Goal: Information Seeking & Learning: Check status

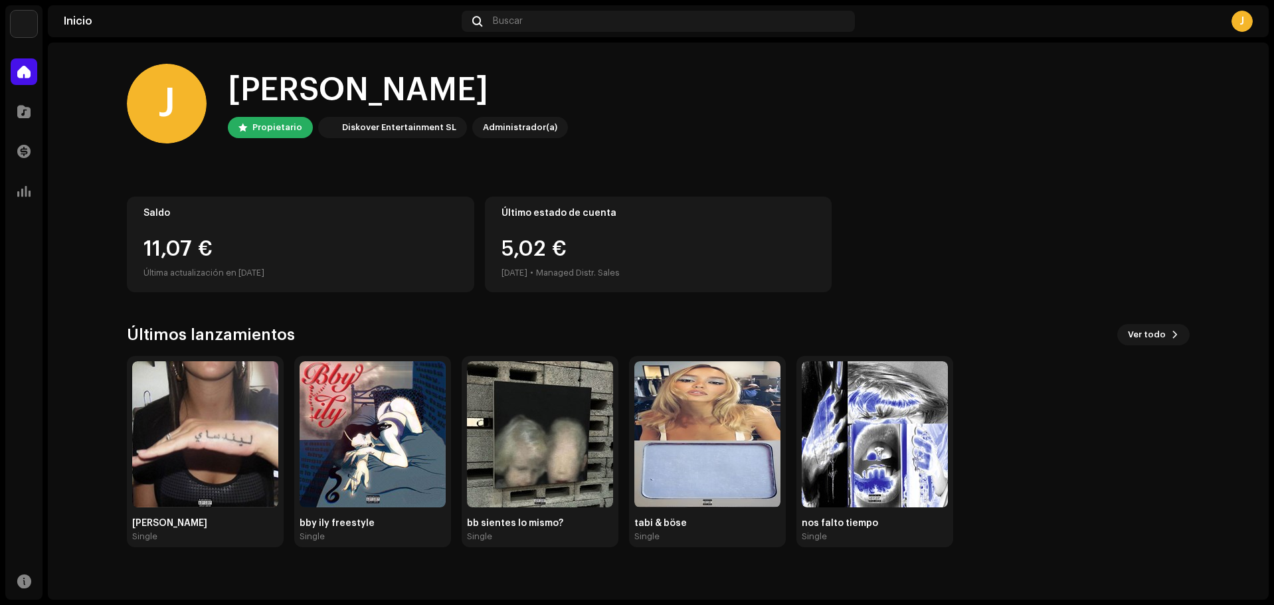
click at [271, 256] on div "11,07 €" at bounding box center [301, 249] width 314 height 21
click at [587, 248] on div "5,02 € [DATE] • Managed Distr. Sales" at bounding box center [561, 260] width 118 height 43
click at [25, 150] on span at bounding box center [23, 151] width 13 height 11
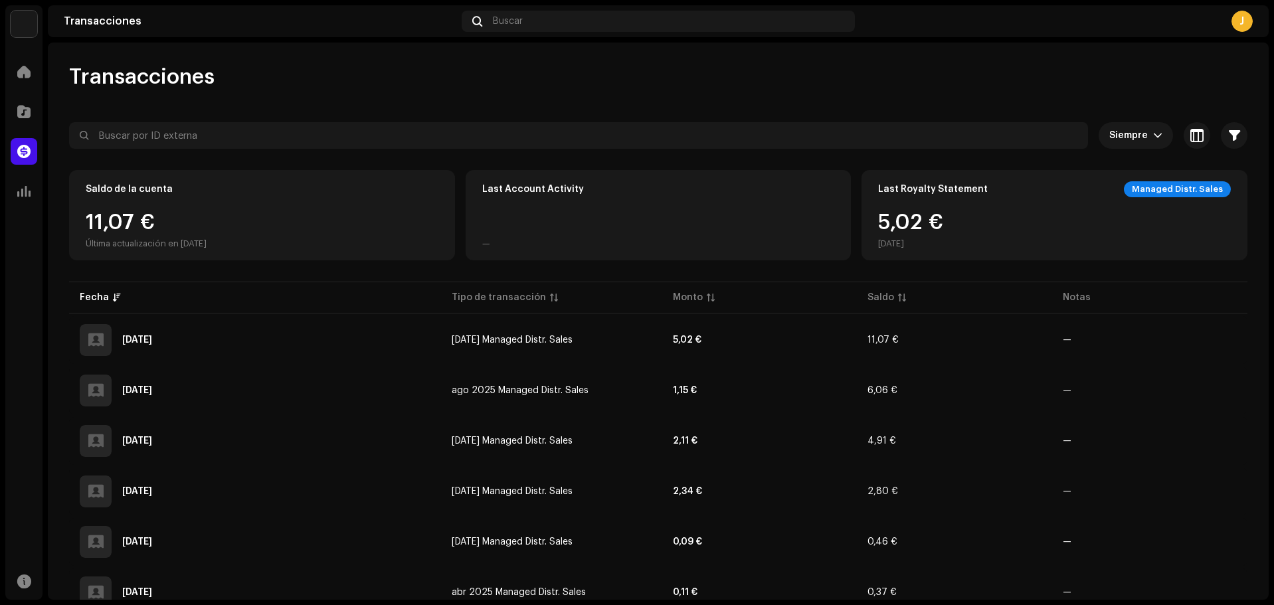
click at [896, 228] on div "5,02 € [DATE]" at bounding box center [910, 230] width 65 height 37
click at [207, 231] on div "11,07 € Última actualización en [DATE]" at bounding box center [146, 230] width 121 height 37
drag, startPoint x: 178, startPoint y: 246, endPoint x: 192, endPoint y: 243, distance: 14.2
click at [180, 245] on div "Última actualización en [DATE]" at bounding box center [146, 244] width 121 height 11
click at [193, 243] on div "Última actualización en [DATE]" at bounding box center [146, 244] width 121 height 11
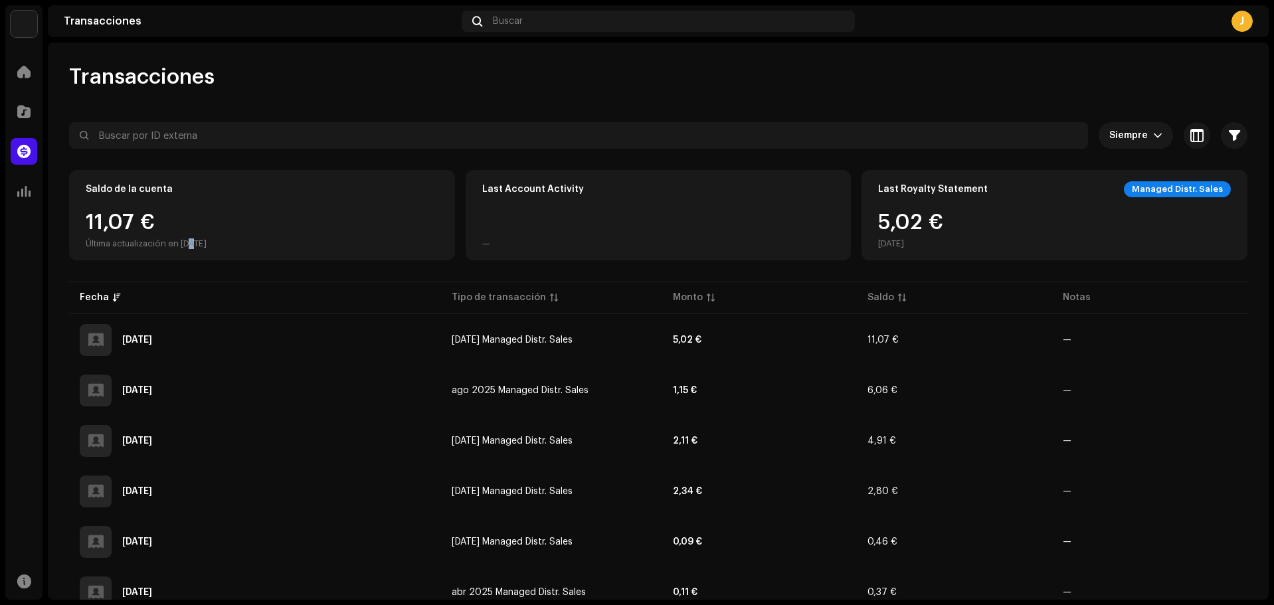
drag, startPoint x: 193, startPoint y: 243, endPoint x: 245, endPoint y: 245, distance: 52.5
click at [199, 243] on div "Última actualización en [DATE]" at bounding box center [146, 244] width 121 height 11
click at [1077, 247] on div "5,02 € [DATE]" at bounding box center [1054, 230] width 353 height 37
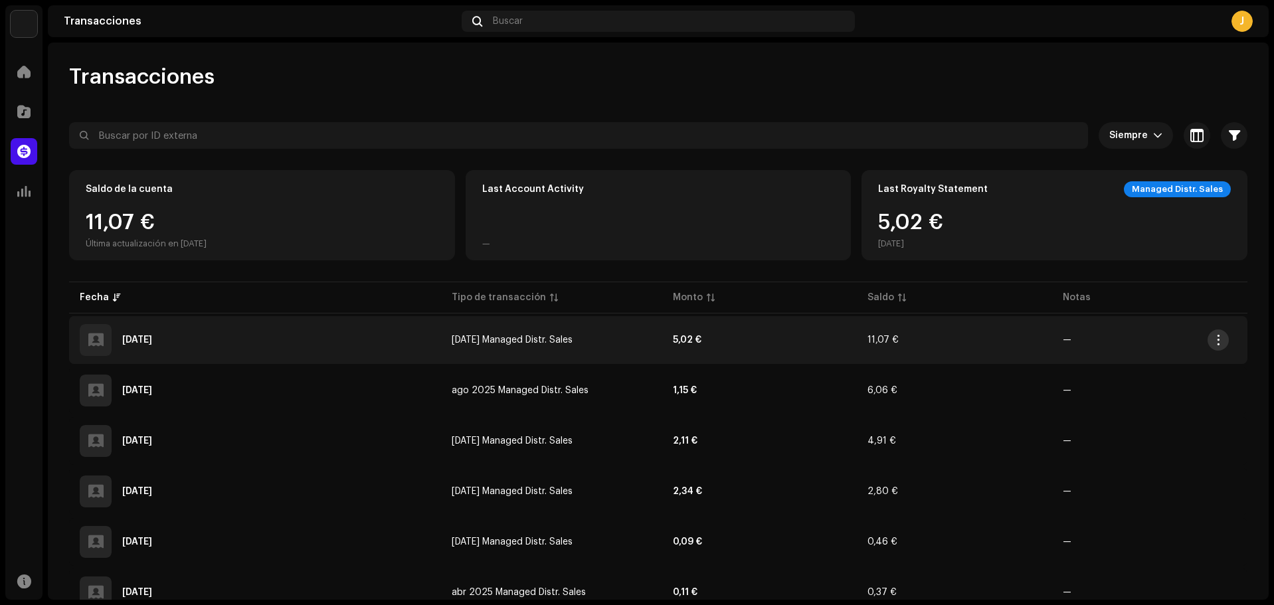
click at [1226, 343] on button "button" at bounding box center [1218, 340] width 21 height 21
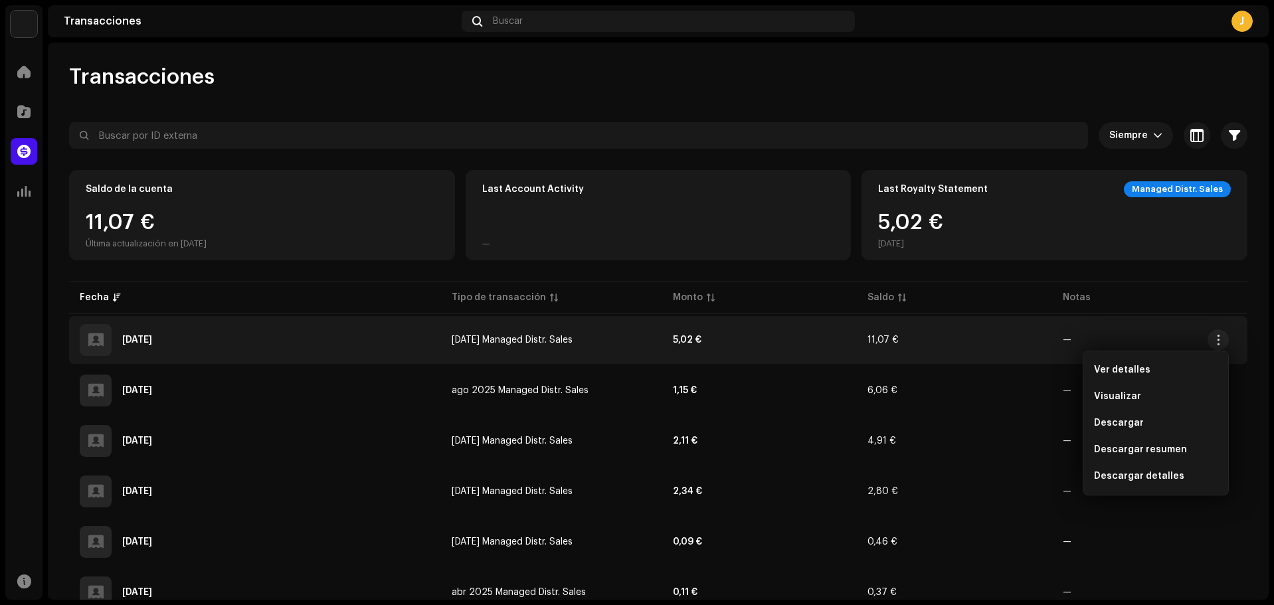
click at [1165, 123] on div "Siempre Seleccionado 0 Seleccionar todo Opciones" at bounding box center [658, 135] width 1179 height 27
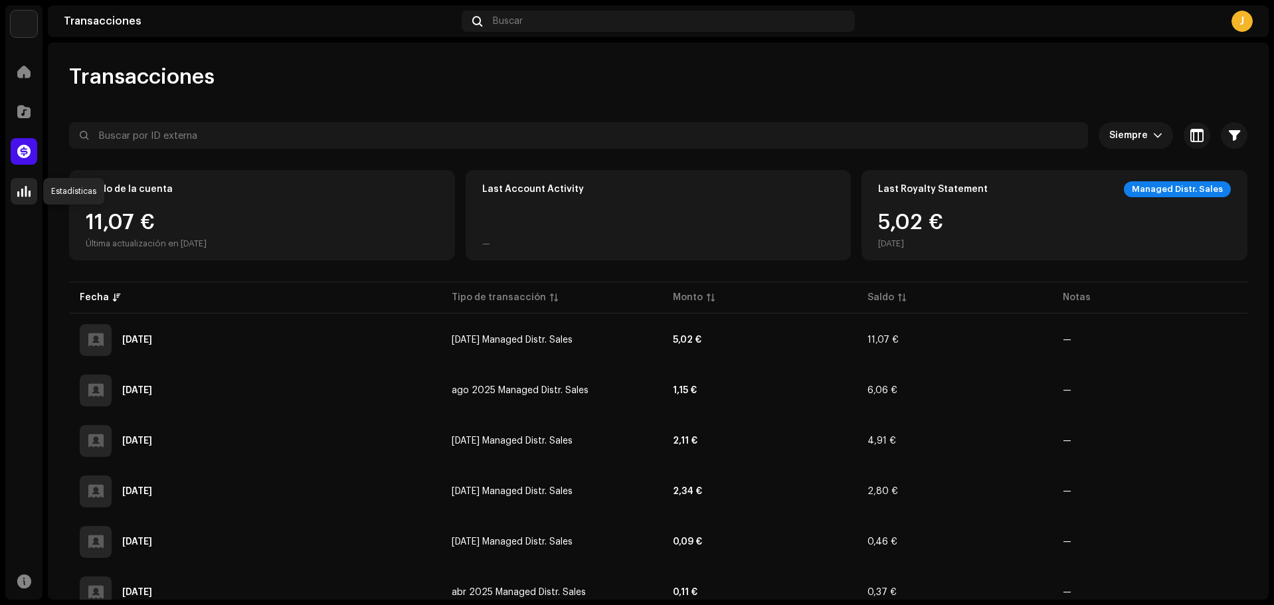
click at [13, 188] on div at bounding box center [24, 191] width 27 height 27
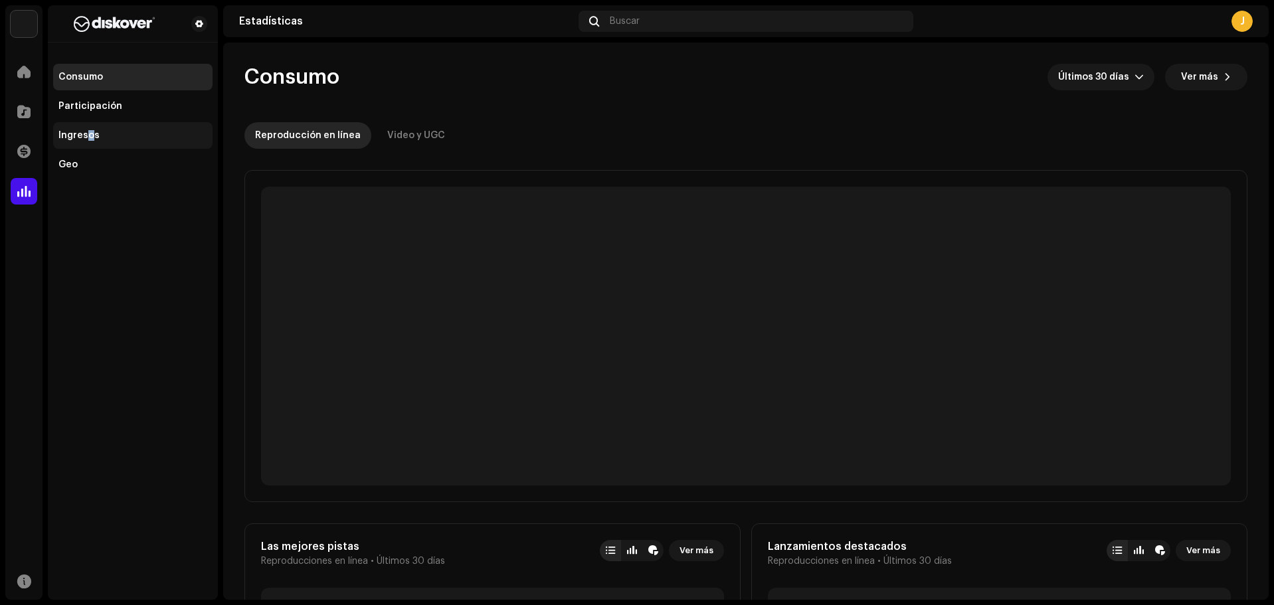
click at [90, 131] on div "Ingresos" at bounding box center [78, 135] width 41 height 11
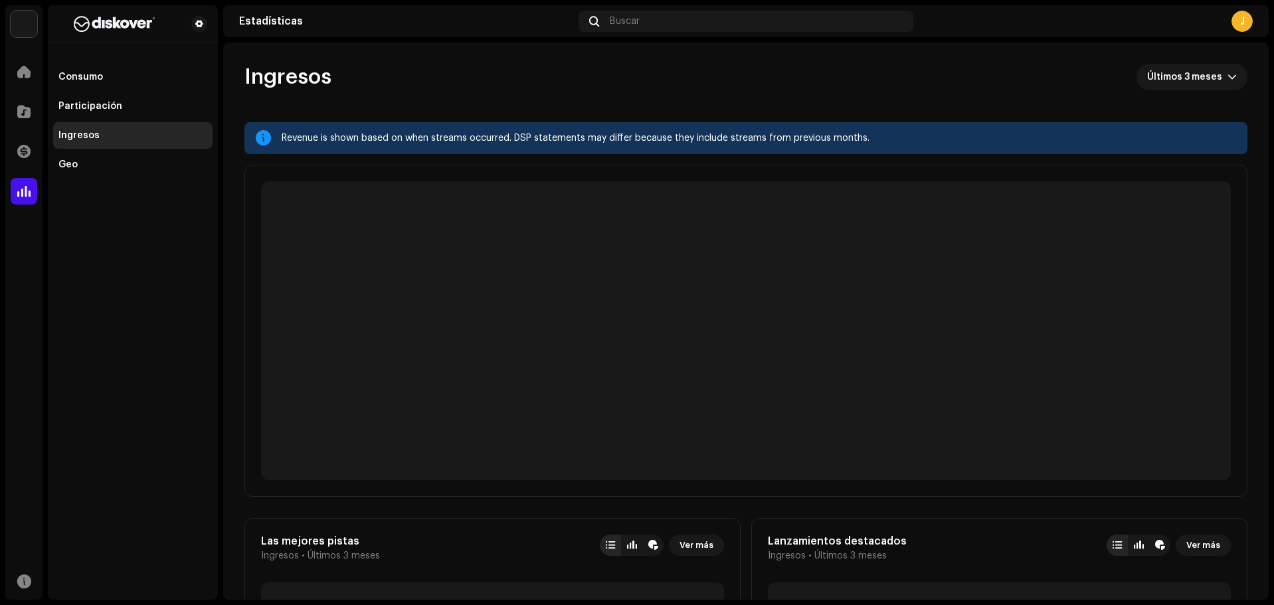
click at [553, 68] on div "Ingresos Últimos 3 meses" at bounding box center [746, 77] width 1003 height 27
